Goal: Check status: Check status

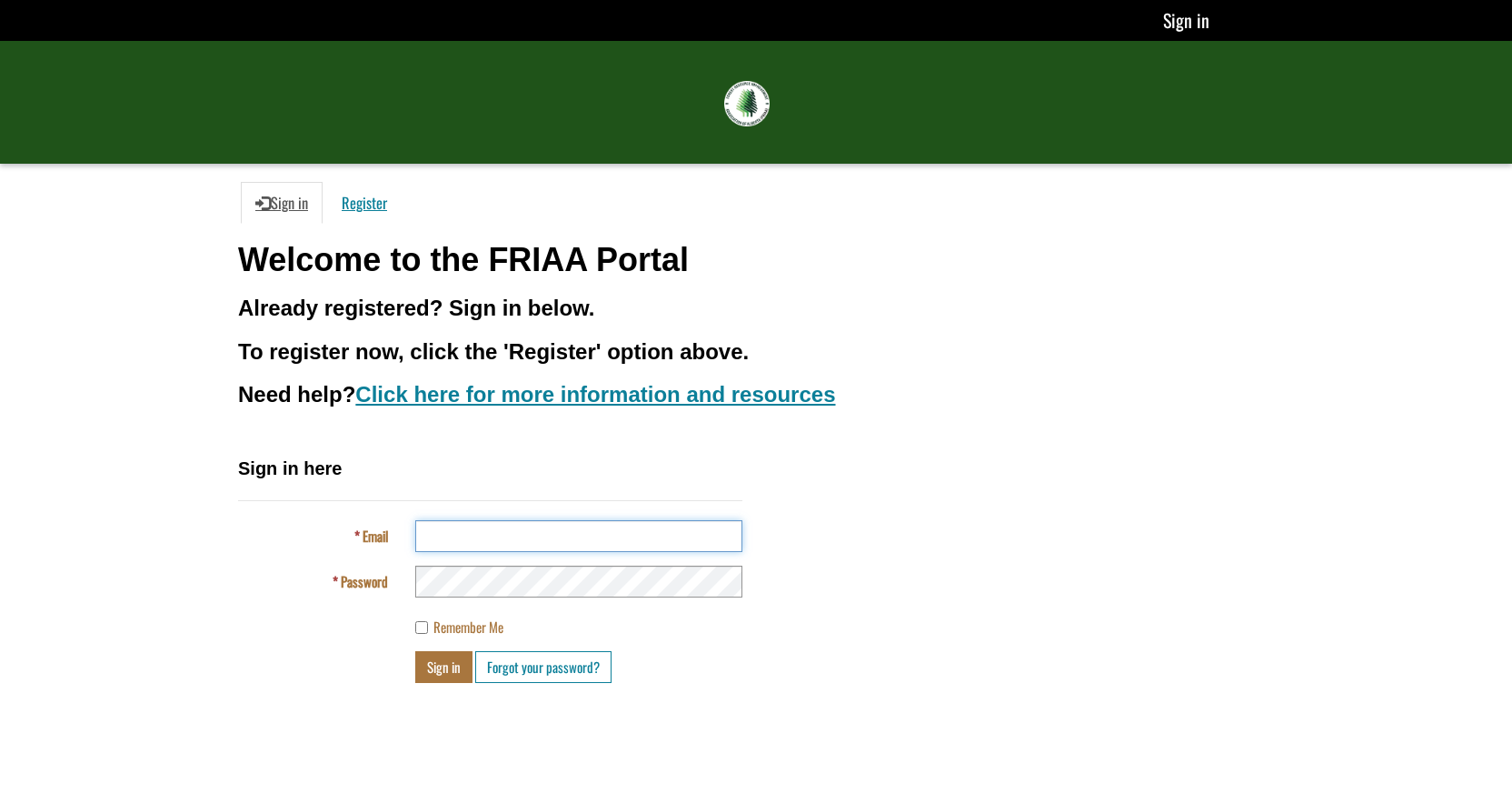
click at [456, 535] on input "Email" at bounding box center [579, 536] width 327 height 32
type input "**********"
click at [442, 669] on button "Sign in" at bounding box center [444, 667] width 58 height 32
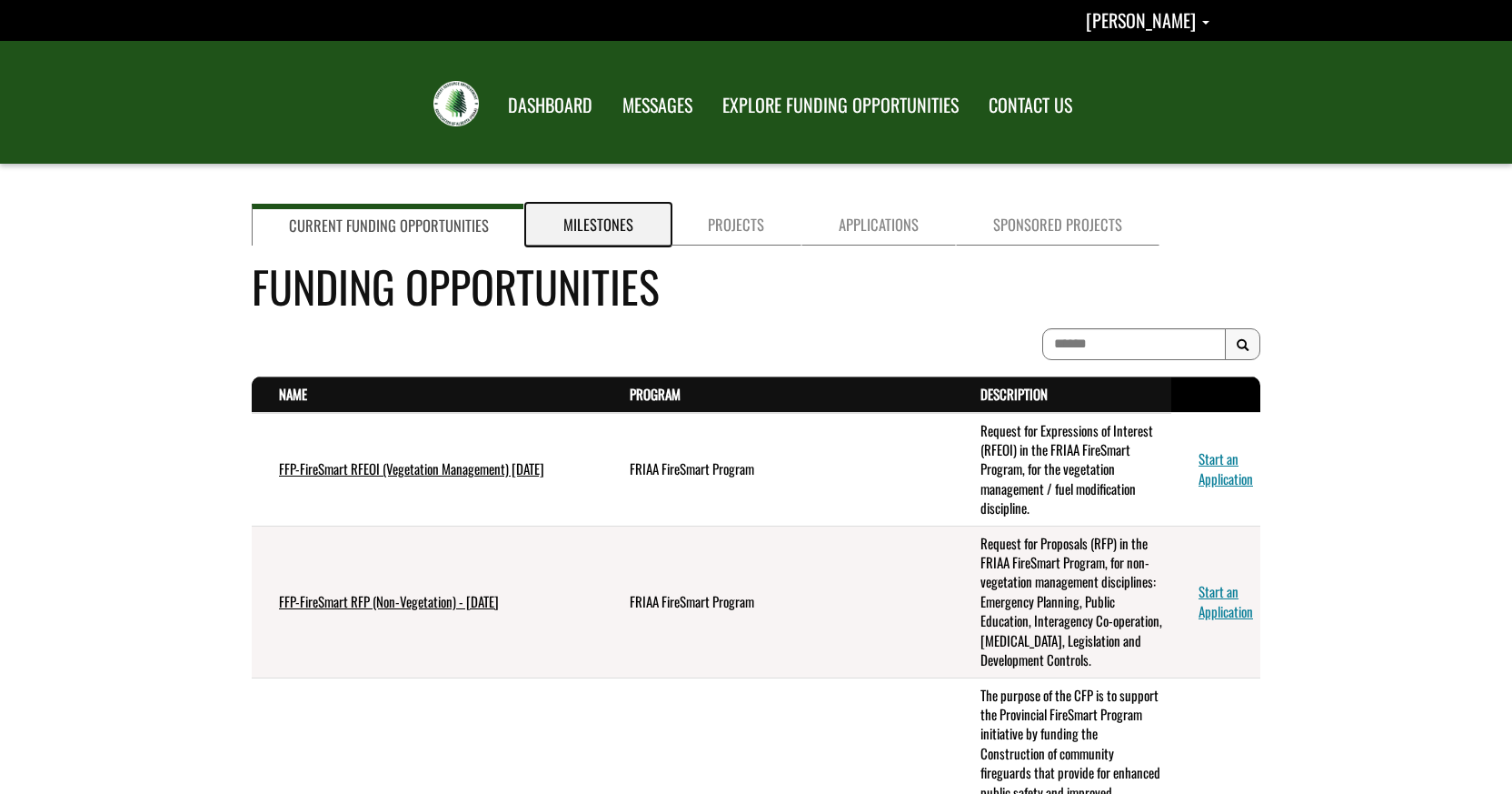
click at [595, 233] on link "Milestones" at bounding box center [598, 224] width 145 height 42
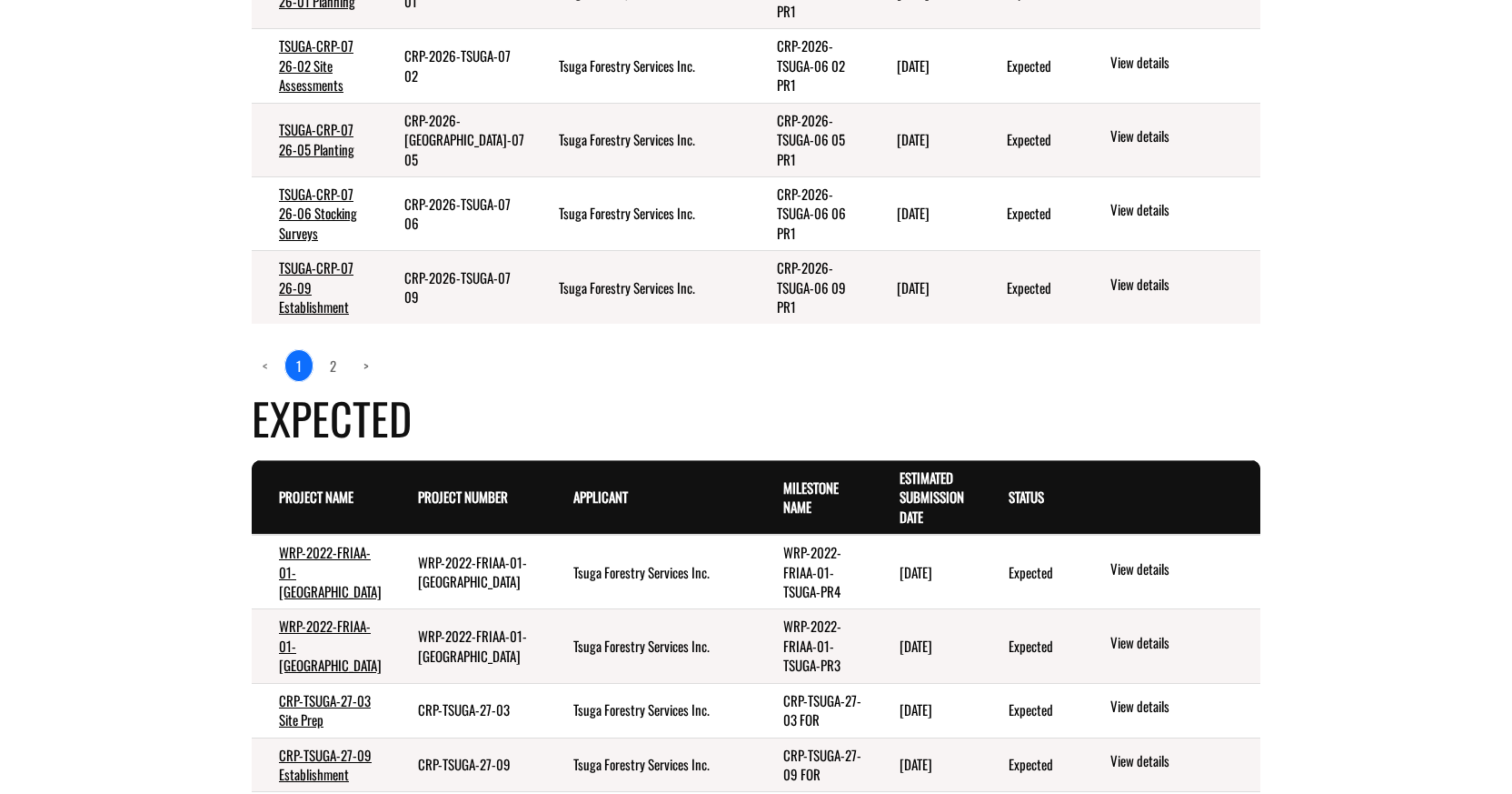
scroll to position [835, 0]
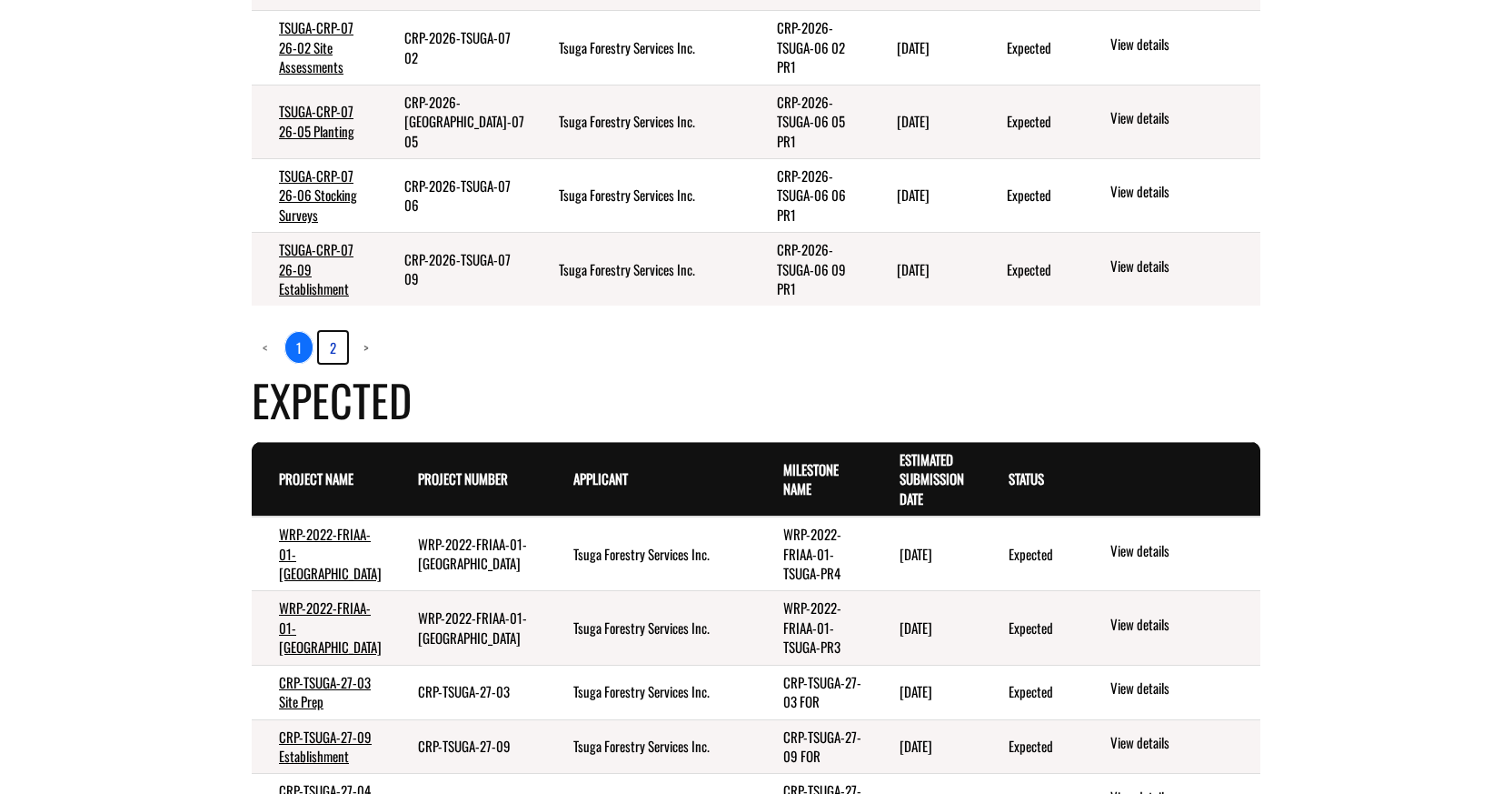
click at [332, 334] on link "2" at bounding box center [332, 346] width 28 height 31
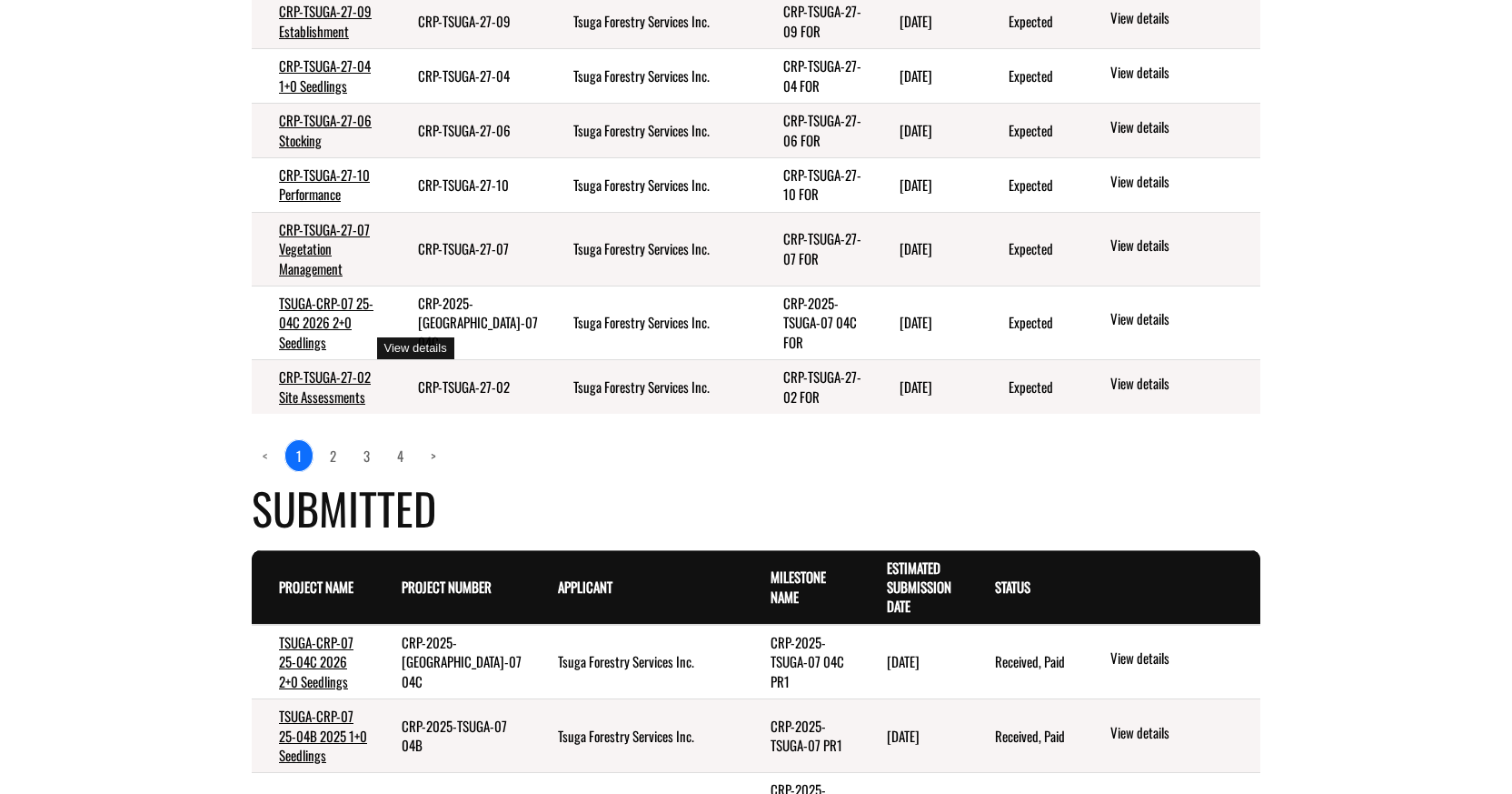
scroll to position [501, 0]
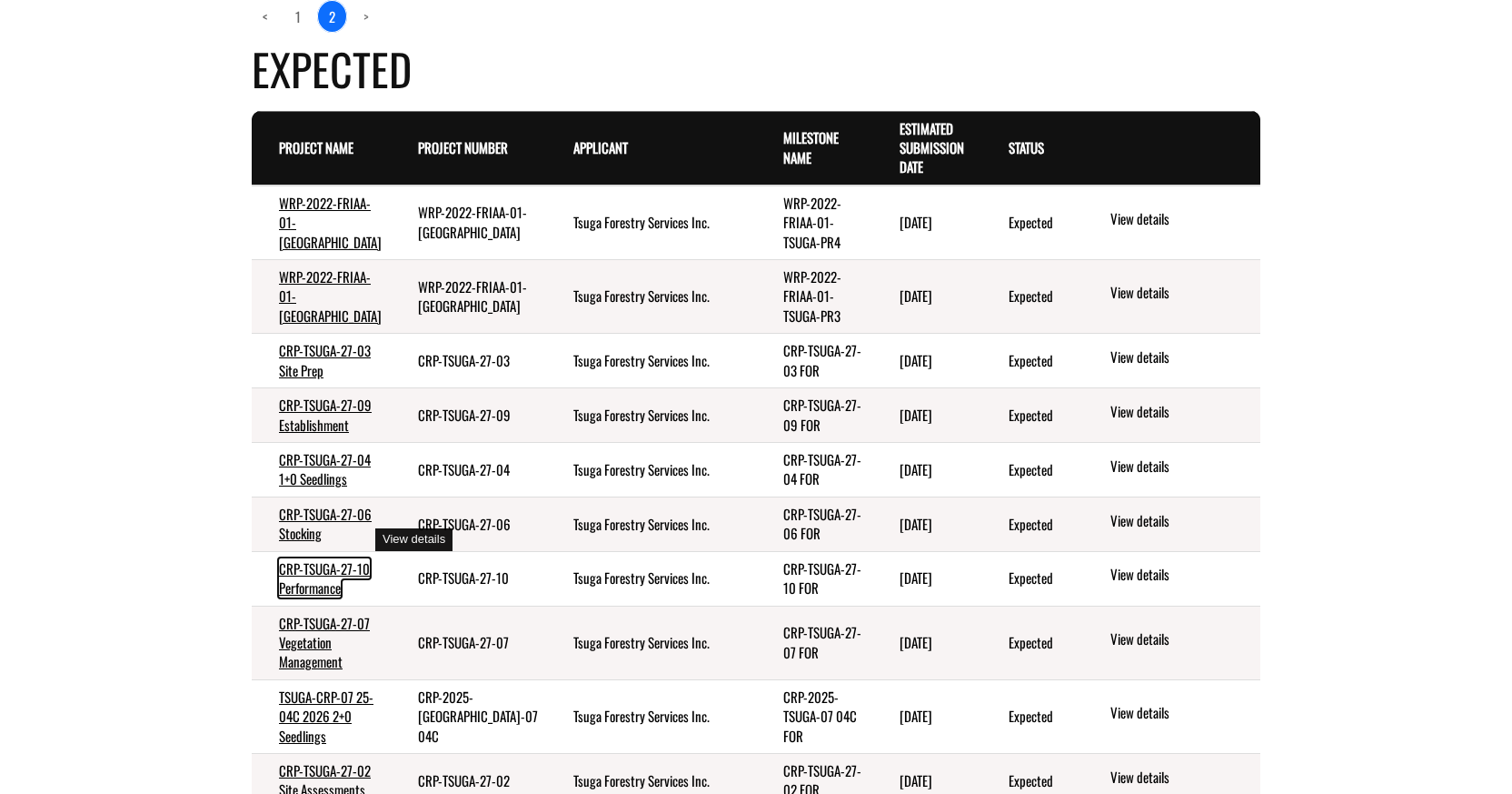
click at [312, 558] on link "CRP-TSUGA-27-10 Performance" at bounding box center [324, 577] width 91 height 39
